Goal: Task Accomplishment & Management: Complete application form

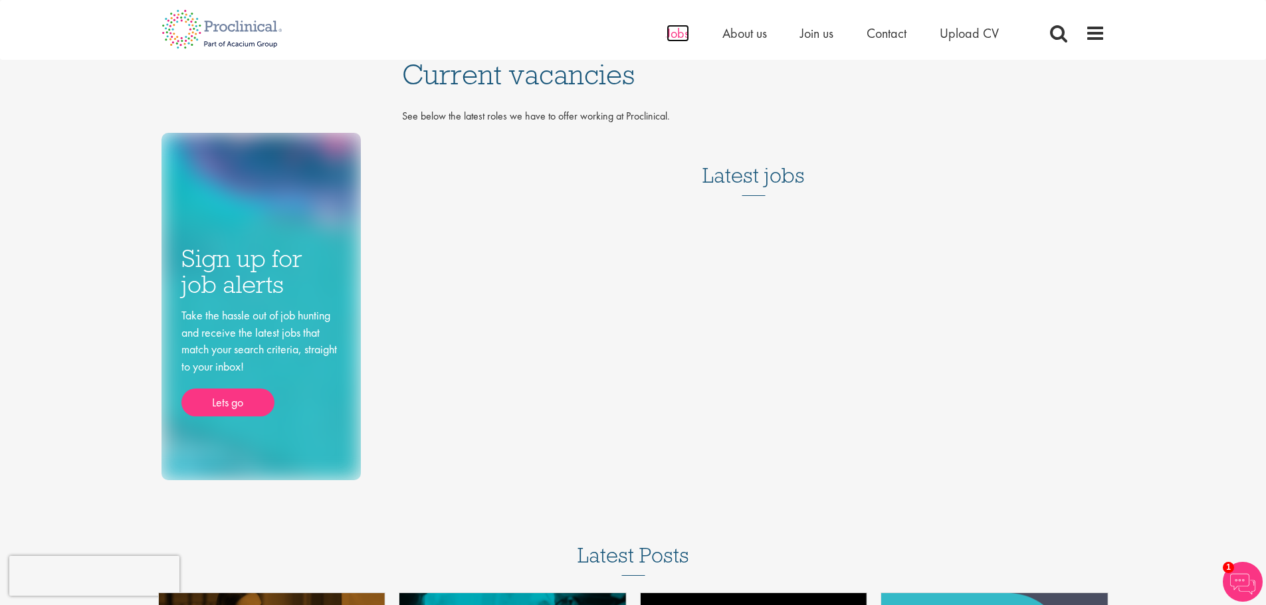
click at [679, 35] on span "Jobs" at bounding box center [678, 33] width 23 height 17
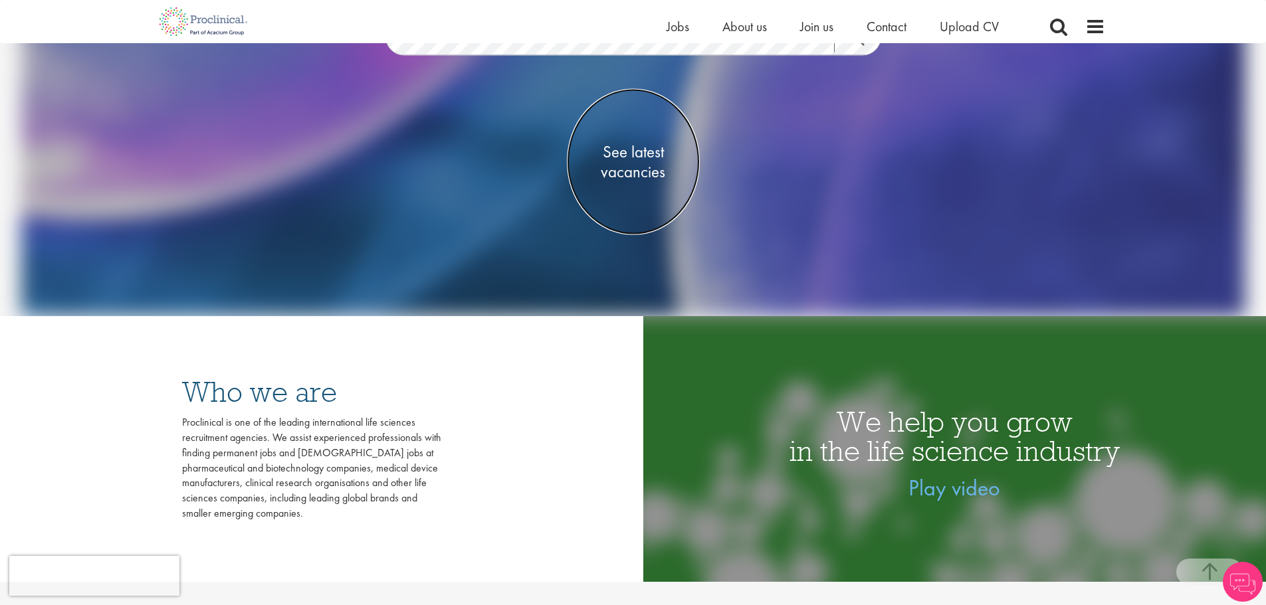
click at [638, 156] on span "See latest vacancies" at bounding box center [633, 162] width 133 height 40
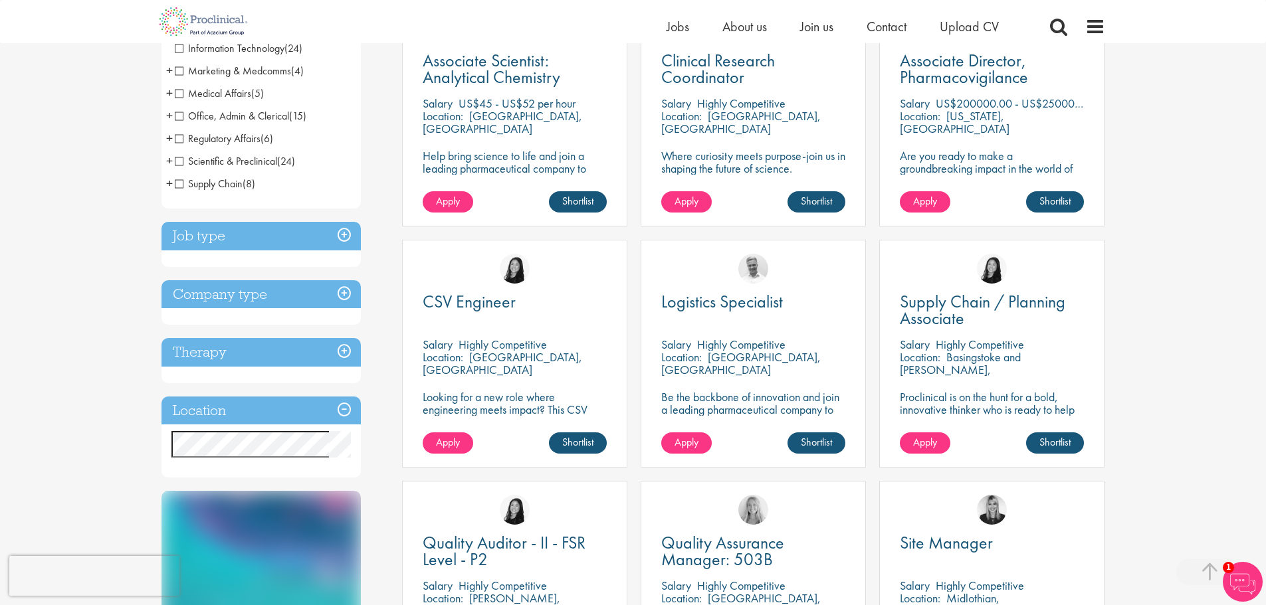
scroll to position [332, 0]
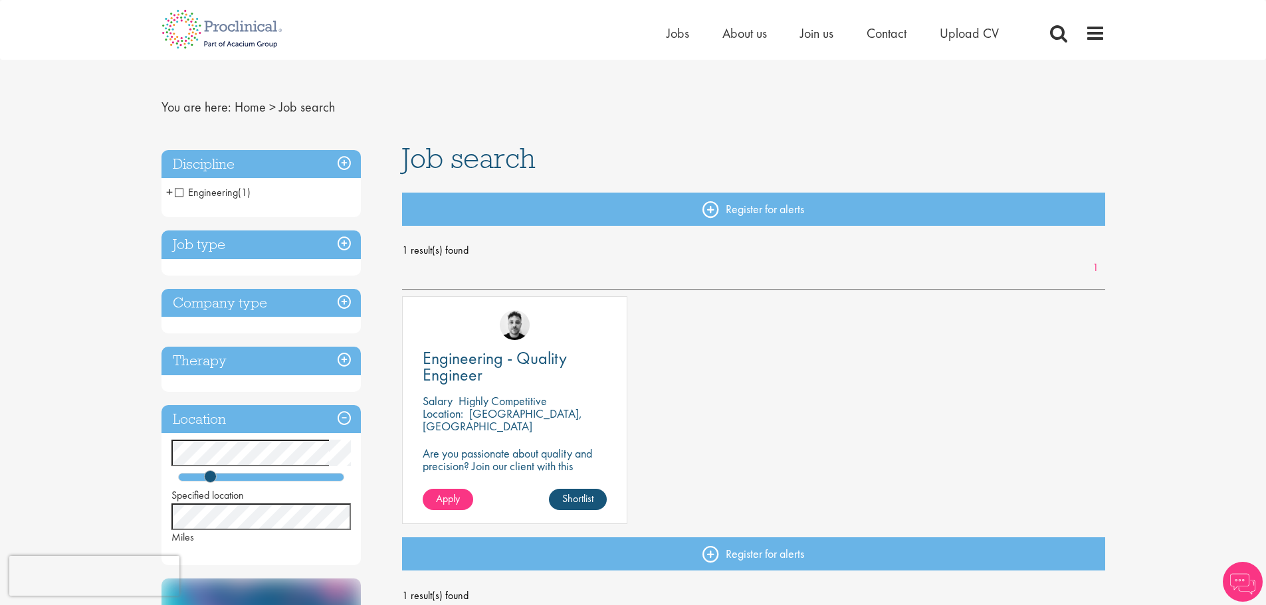
scroll to position [66, 0]
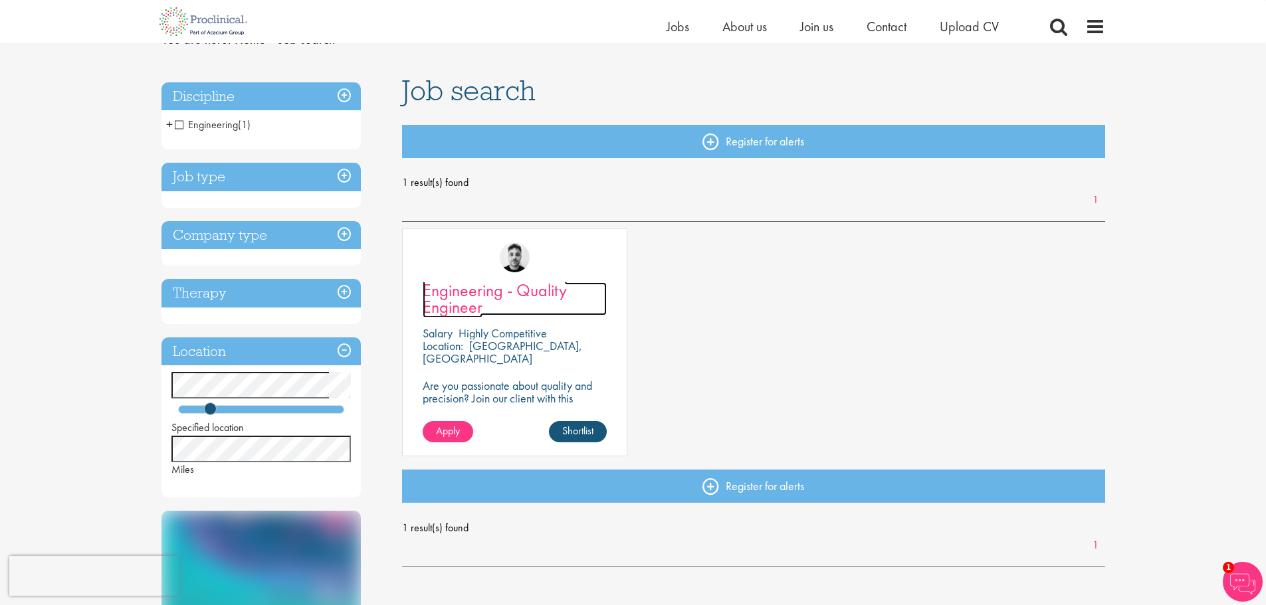
click at [457, 288] on span "Engineering - Quality Engineer" at bounding box center [495, 298] width 144 height 39
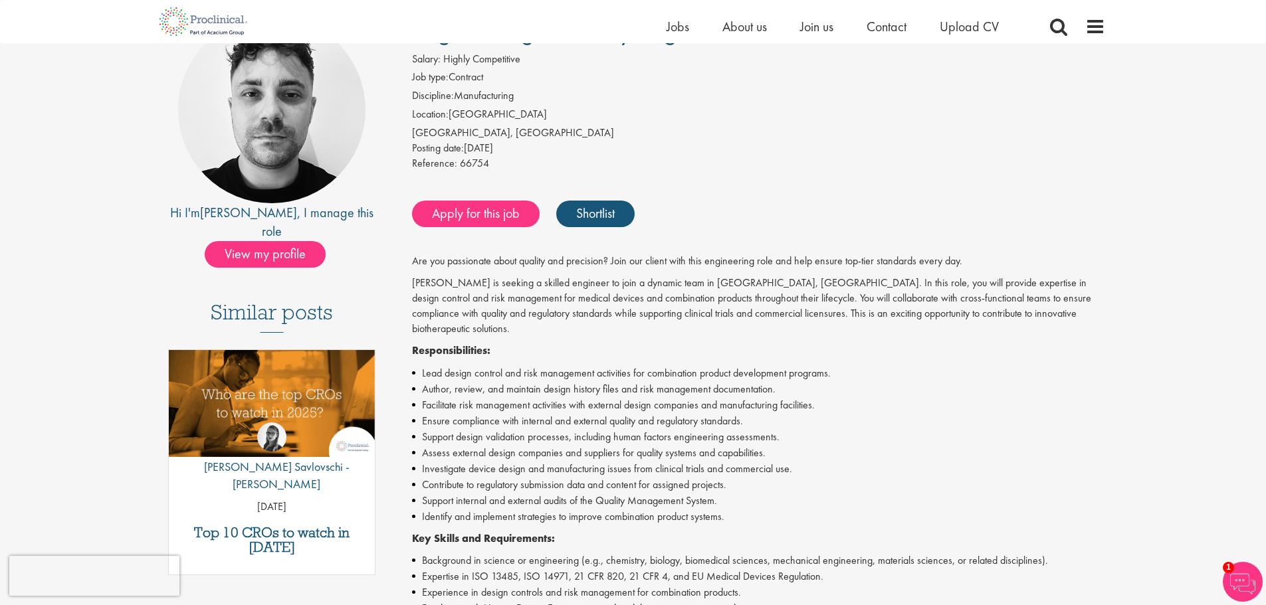
scroll to position [266, 0]
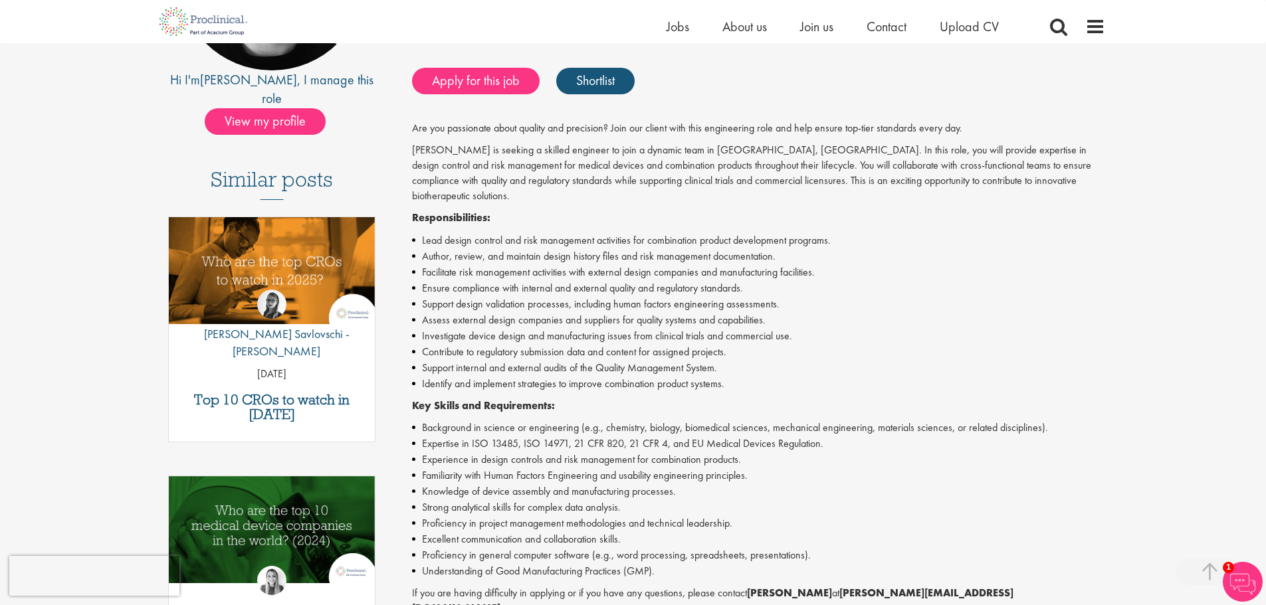
click at [1149, 405] on div "First Name * Last Name * Email * Phone Number * Country * - Please Select - Afg…" at bounding box center [633, 550] width 1266 height 1348
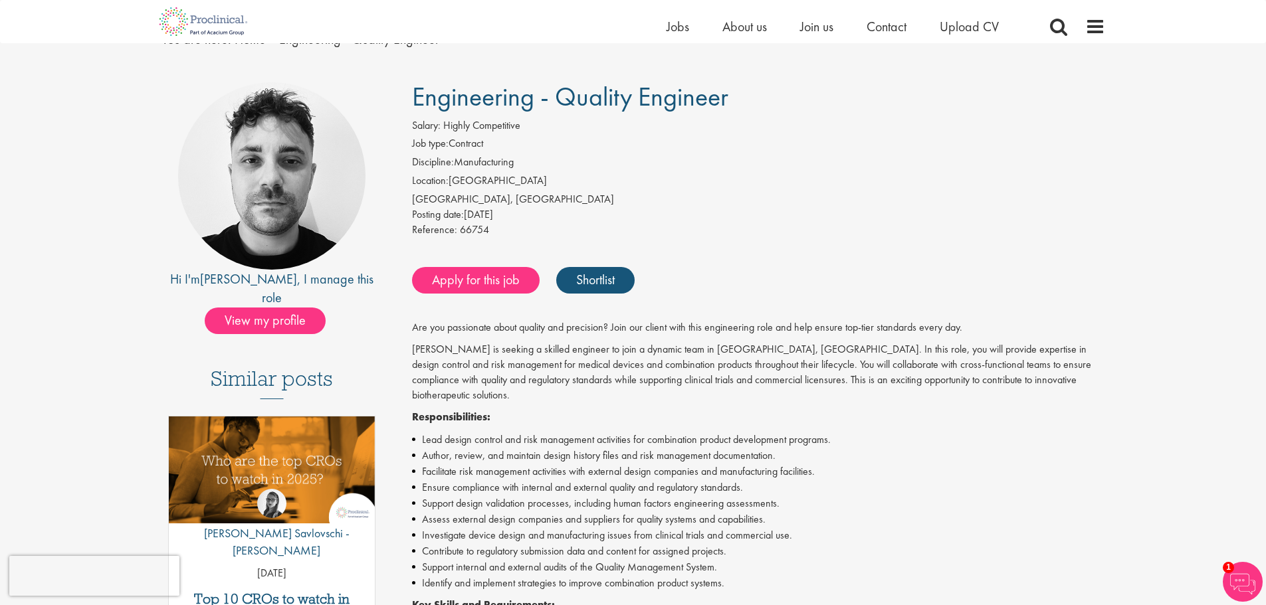
scroll to position [0, 0]
